Goal: Transaction & Acquisition: Purchase product/service

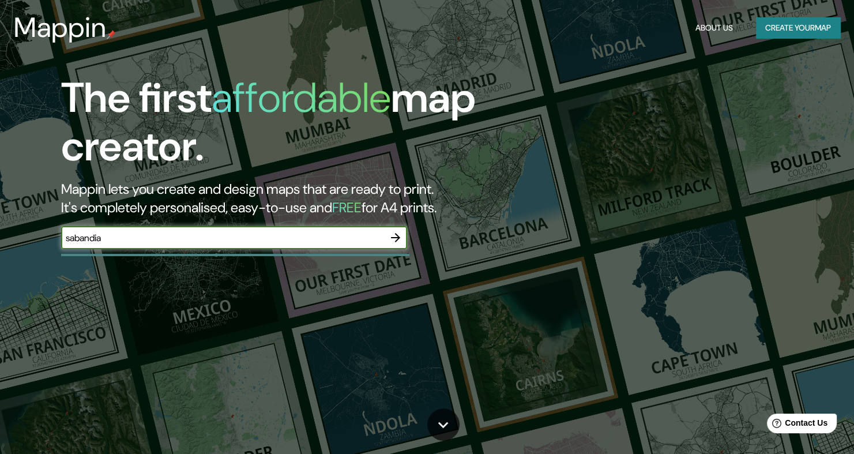
type input "sabandia"
click at [397, 236] on icon "button" at bounding box center [396, 238] width 14 height 14
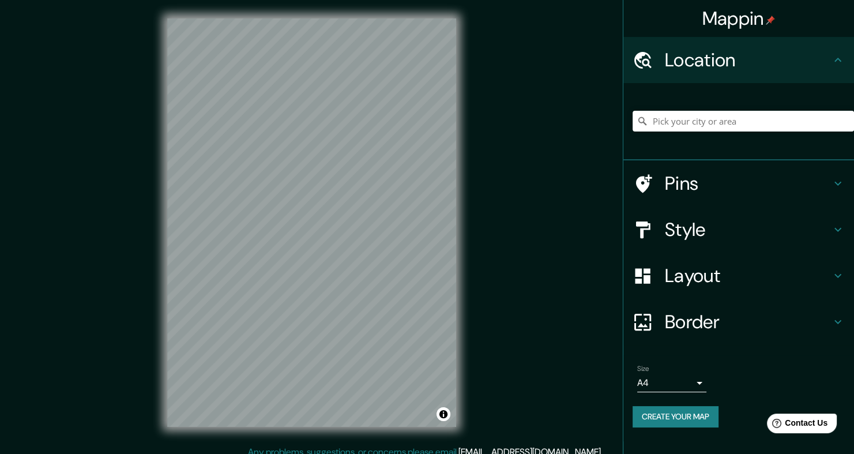
click at [692, 58] on h4 "Location" at bounding box center [748, 59] width 166 height 23
click at [686, 117] on input "Pick your city or area" at bounding box center [742, 121] width 221 height 21
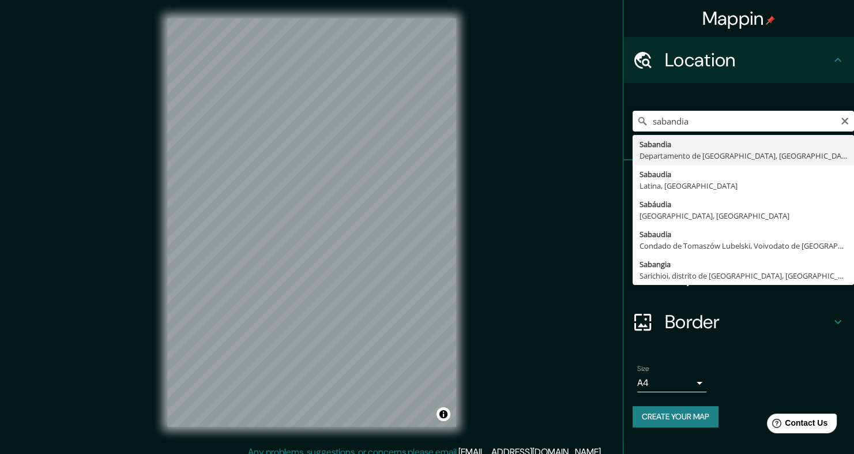
type input "[GEOGRAPHIC_DATA], [GEOGRAPHIC_DATA], [GEOGRAPHIC_DATA]"
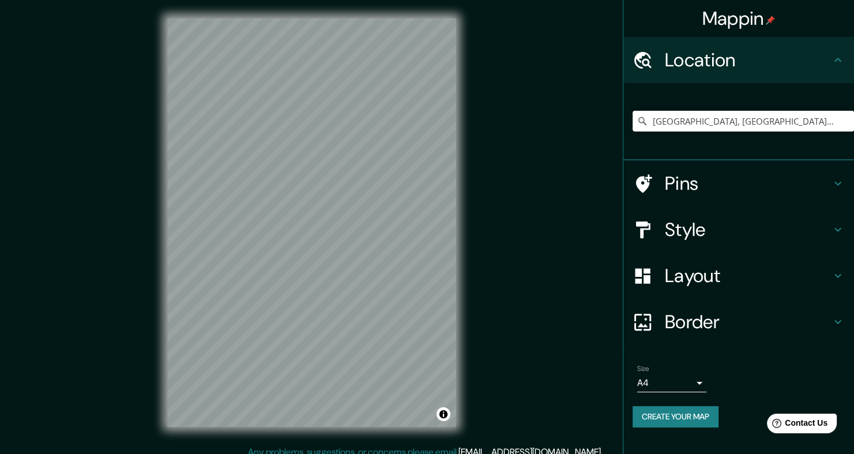
click at [673, 419] on button "Create your map" at bounding box center [675, 416] width 86 height 21
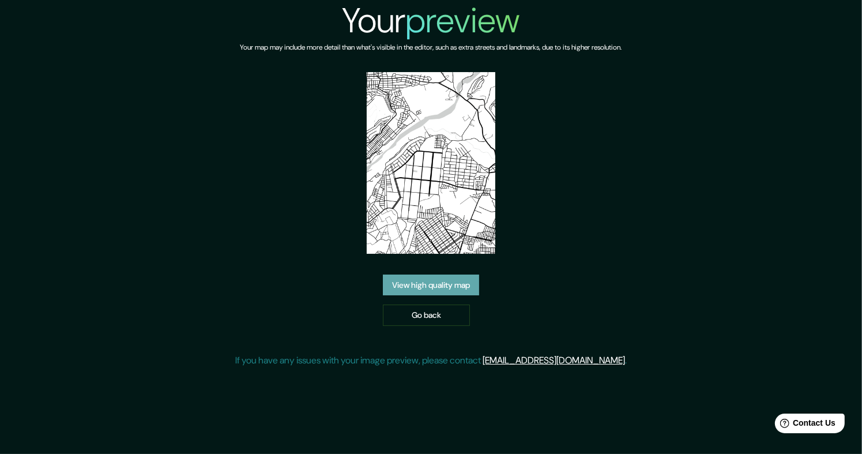
click at [435, 286] on link "View high quality map" at bounding box center [431, 284] width 96 height 21
